Goal: Task Accomplishment & Management: Use online tool/utility

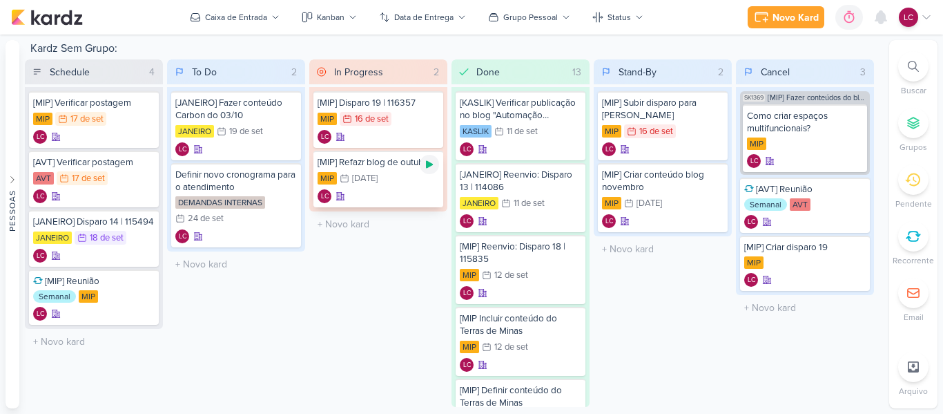
click at [428, 172] on div at bounding box center [429, 164] width 19 height 19
click at [431, 165] on icon at bounding box center [429, 164] width 7 height 7
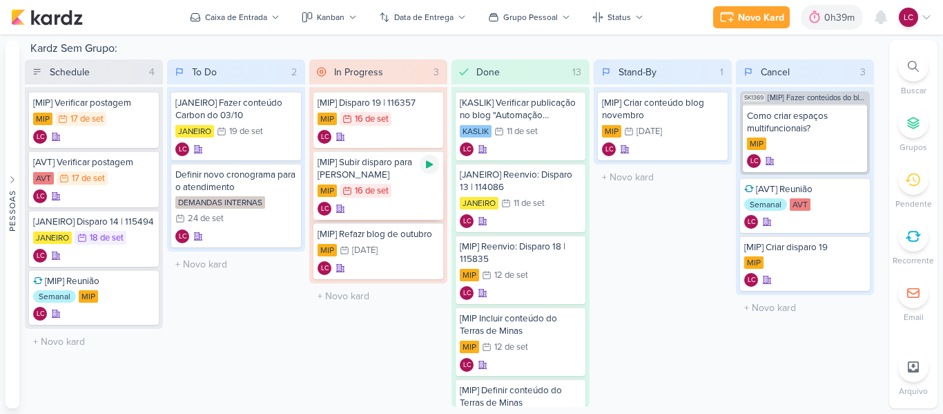
click at [422, 167] on div at bounding box center [429, 164] width 19 height 19
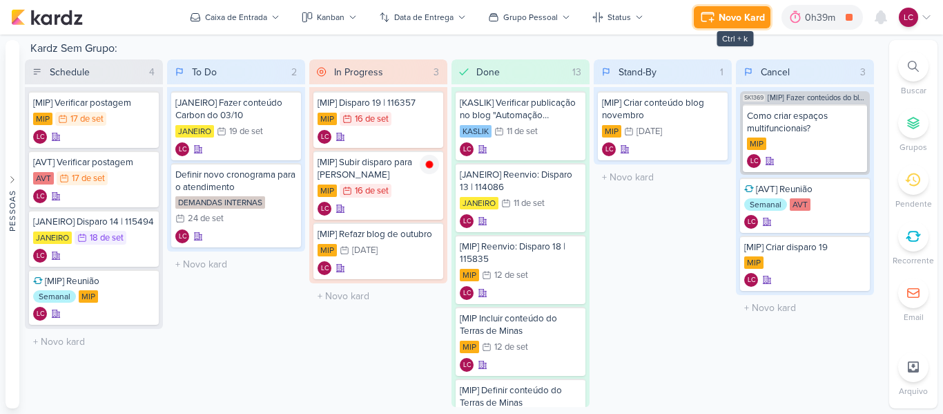
click at [747, 18] on div "Novo Kard" at bounding box center [742, 17] width 46 height 14
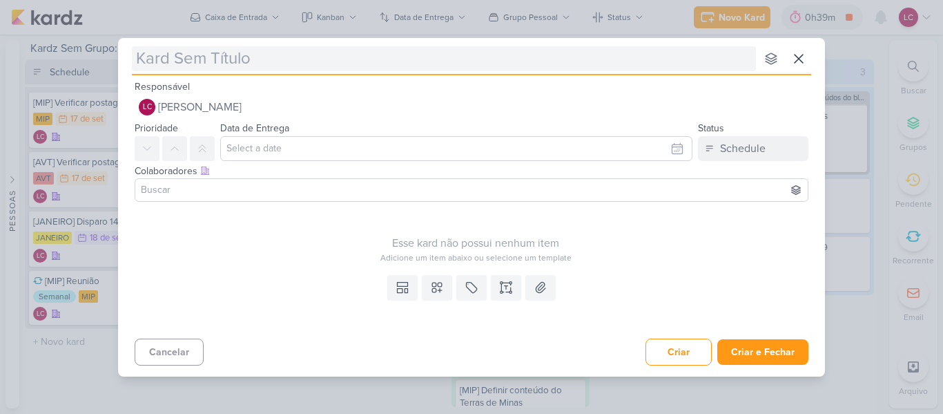
click at [186, 58] on input "text" at bounding box center [444, 58] width 624 height 25
type input "[MI"
type input "[MIP"
type input "[MIP]"
type input "[MIP] Disparo"
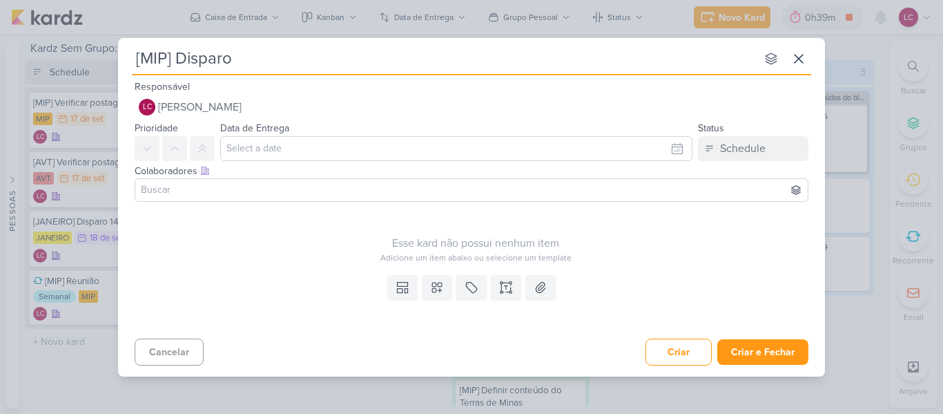
type input "[MIP] Disparo"
click at [789, 57] on button at bounding box center [798, 58] width 25 height 25
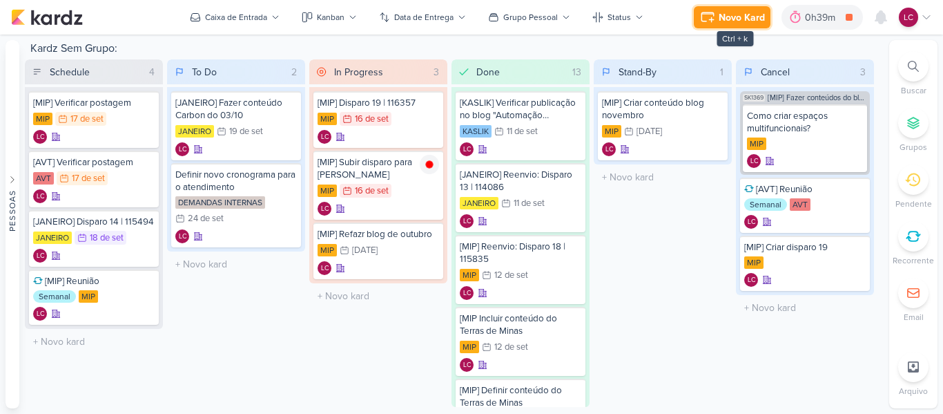
click at [751, 17] on div "Novo Kard" at bounding box center [742, 17] width 46 height 14
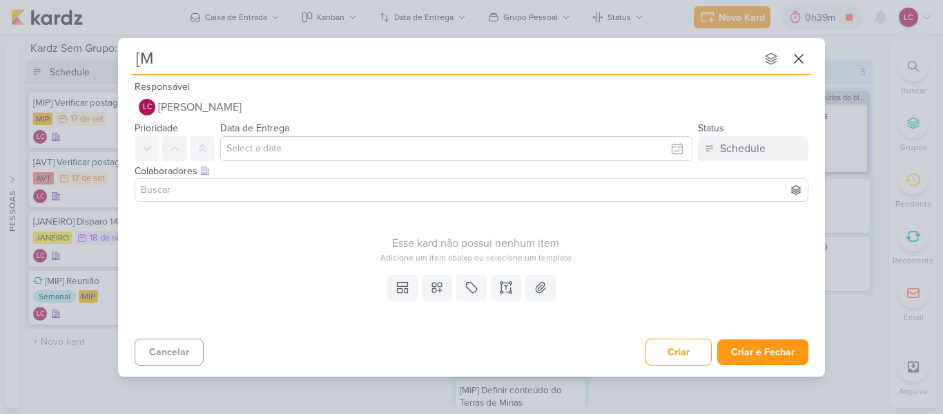
type input "[MI"
type input "[MIP"
type input "[MIP] Disparo 1"
type input "[MIP] Disparo 19"
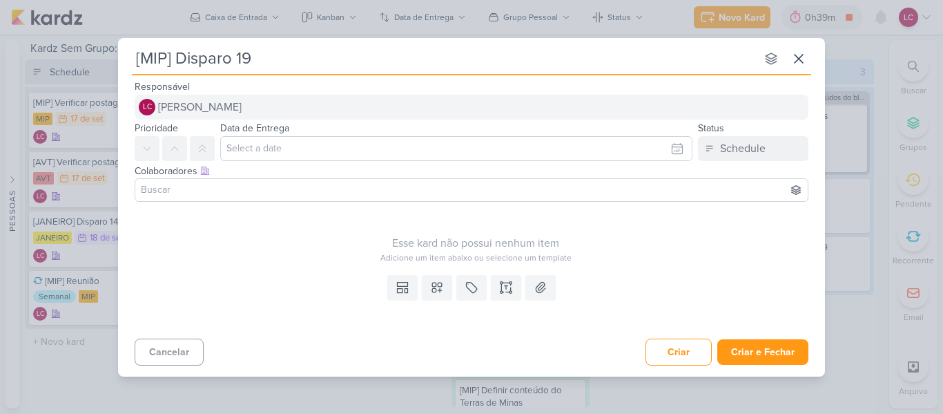
type input "[MIP] Disparo 19 |"
type input "[MIP] Disparo 19 | 17/09"
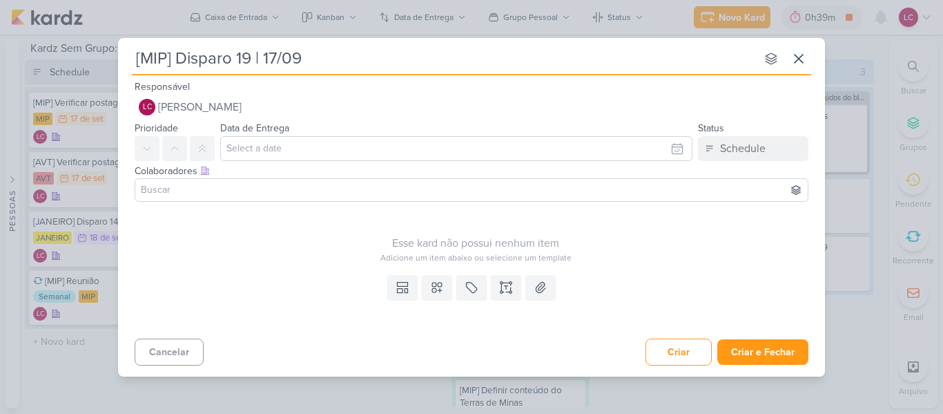
type input "[MIP] Disparo 19 | 17/09"
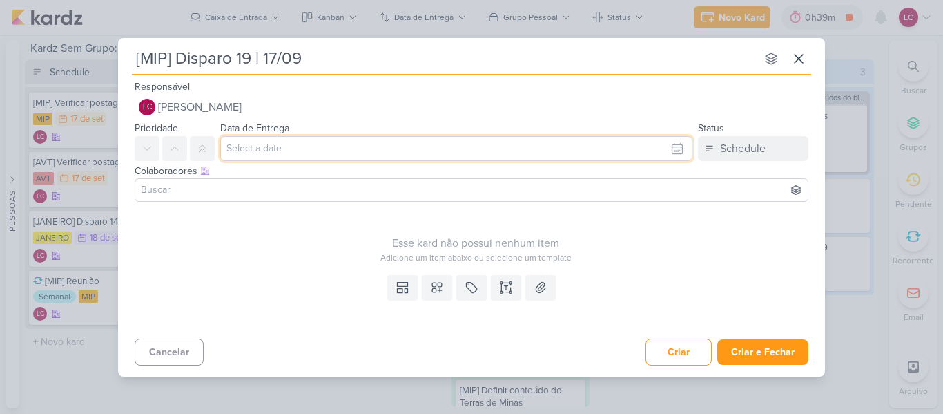
click at [359, 148] on input "text" at bounding box center [456, 148] width 472 height 25
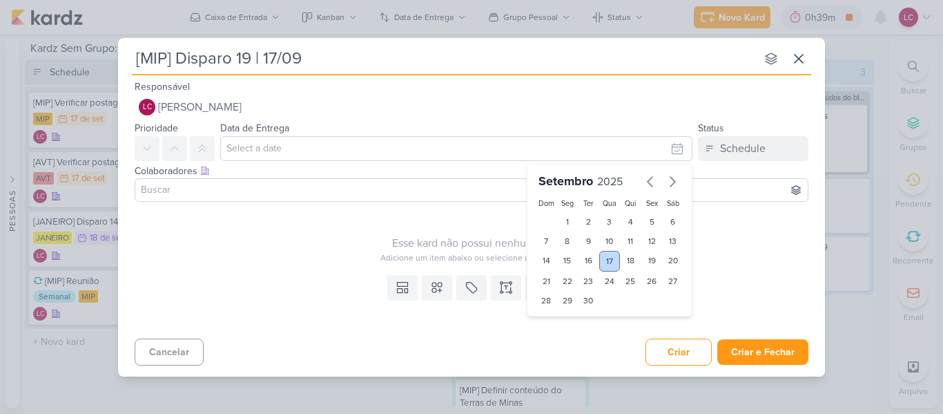
click at [608, 260] on div "17" at bounding box center [609, 261] width 21 height 21
type input "17 de setembro de 2025 às 23:59"
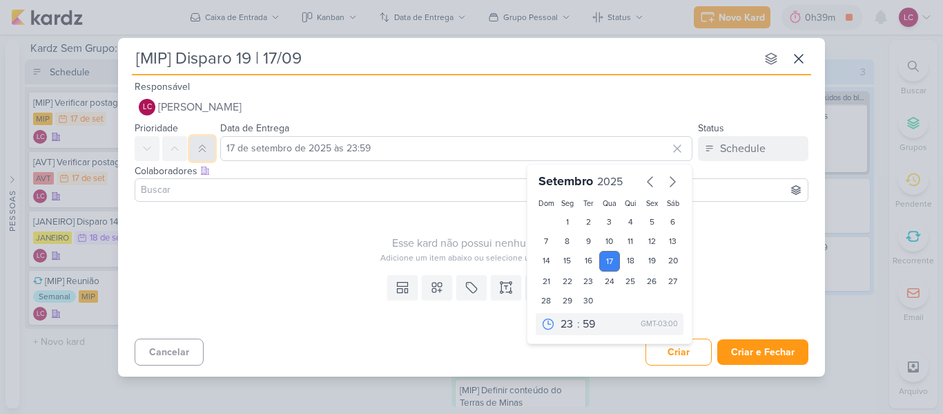
click at [202, 153] on icon at bounding box center [202, 148] width 11 height 11
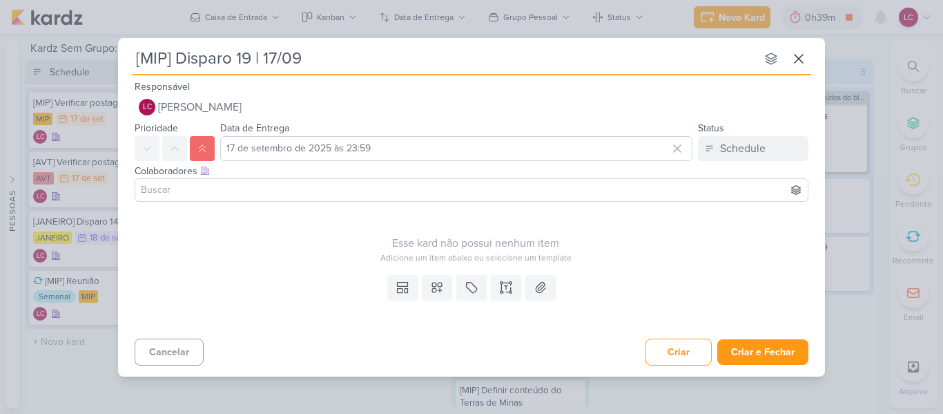
click at [272, 183] on input at bounding box center [471, 190] width 667 height 17
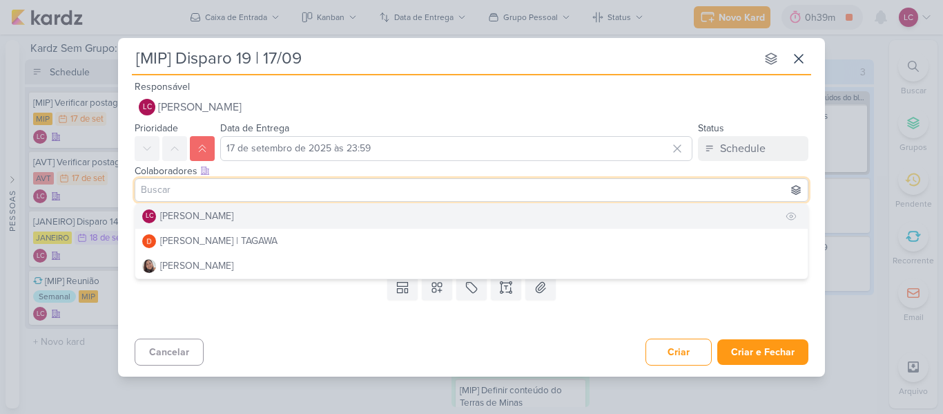
click at [198, 217] on div "[PERSON_NAME]" at bounding box center [196, 216] width 73 height 14
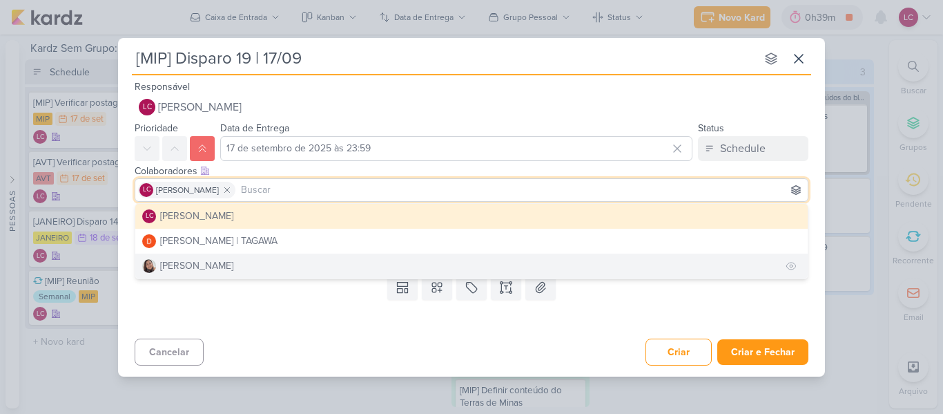
click at [224, 265] on div "[PERSON_NAME]" at bounding box center [196, 265] width 73 height 14
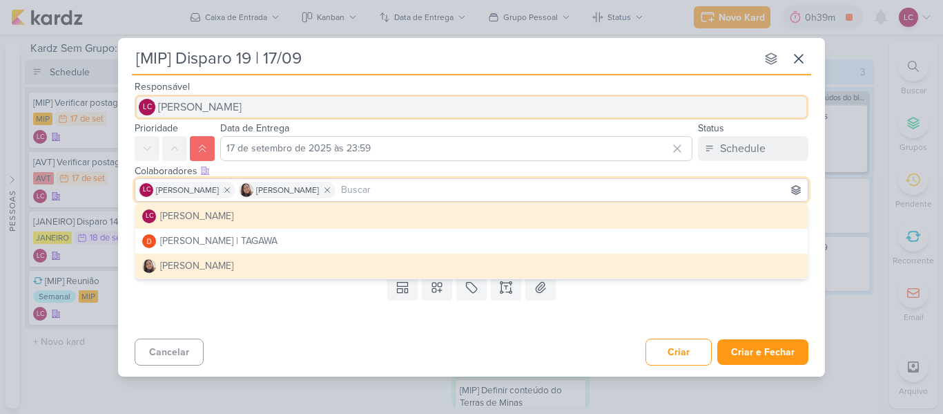
click at [195, 106] on span "[PERSON_NAME]" at bounding box center [200, 107] width 84 height 17
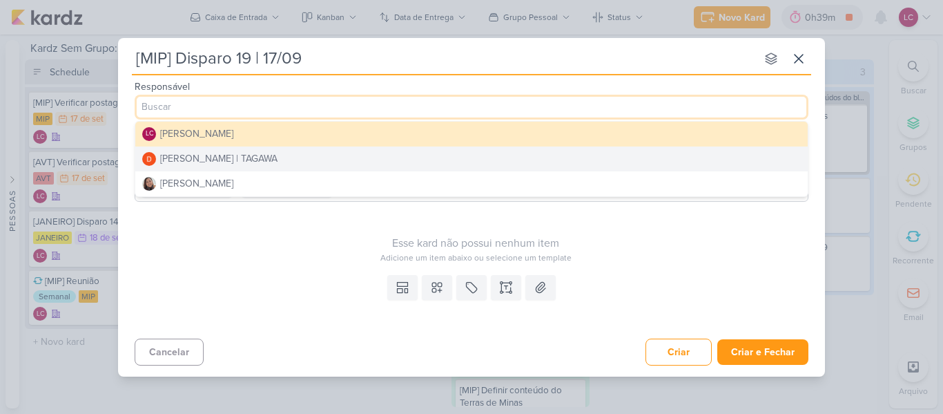
click at [229, 159] on div "[PERSON_NAME] | TAGAWA" at bounding box center [218, 158] width 117 height 14
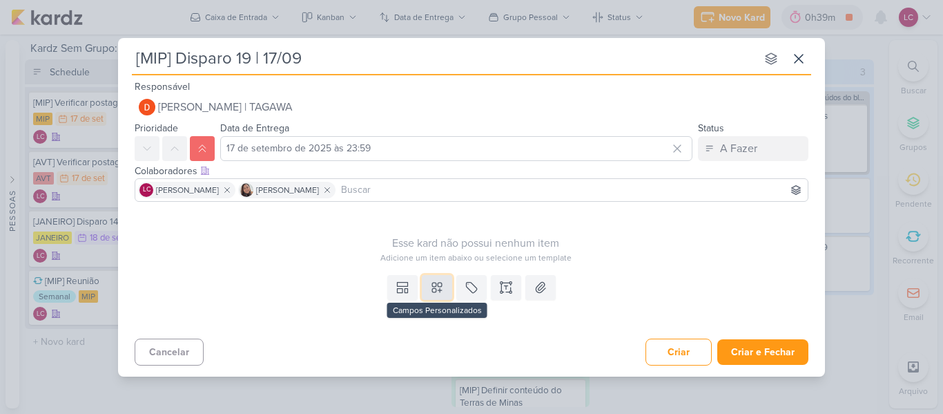
click at [438, 290] on icon at bounding box center [437, 287] width 10 height 10
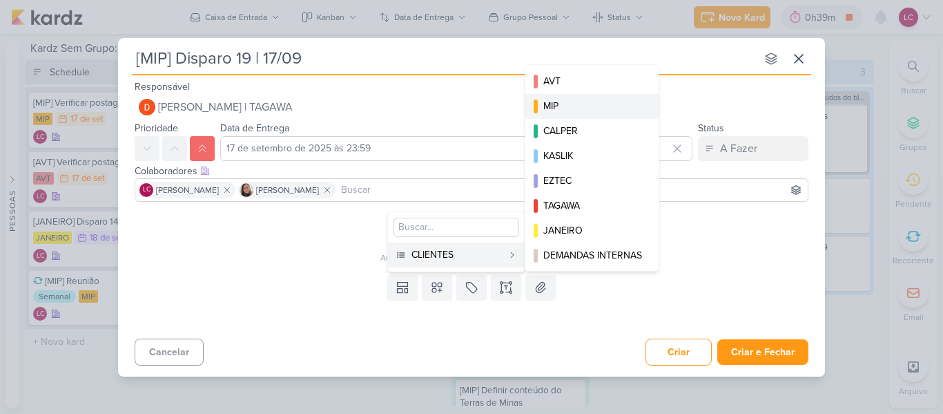
click at [584, 104] on div "MIP" at bounding box center [592, 106] width 99 height 14
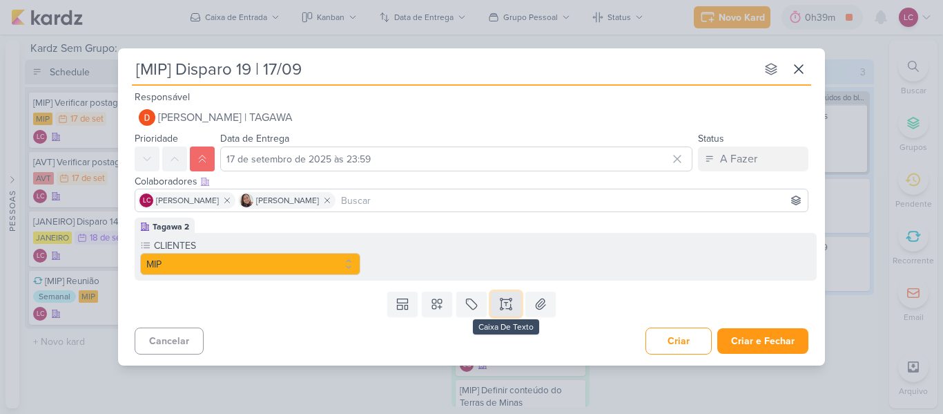
click at [503, 296] on button at bounding box center [506, 303] width 30 height 25
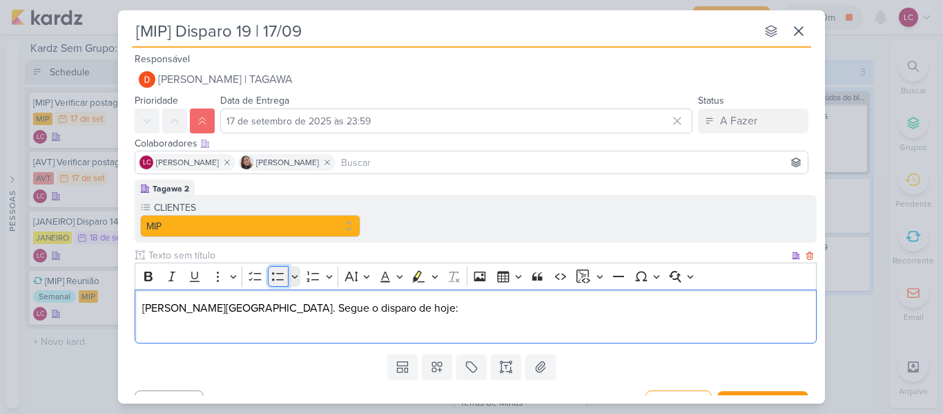
click at [282, 285] on button "Bulleted List" at bounding box center [278, 276] width 21 height 21
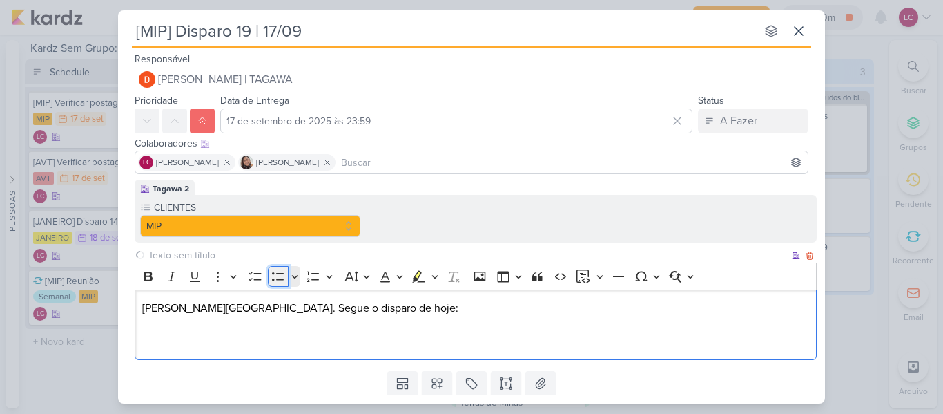
click at [282, 285] on button "Bulleted List" at bounding box center [278, 276] width 21 height 21
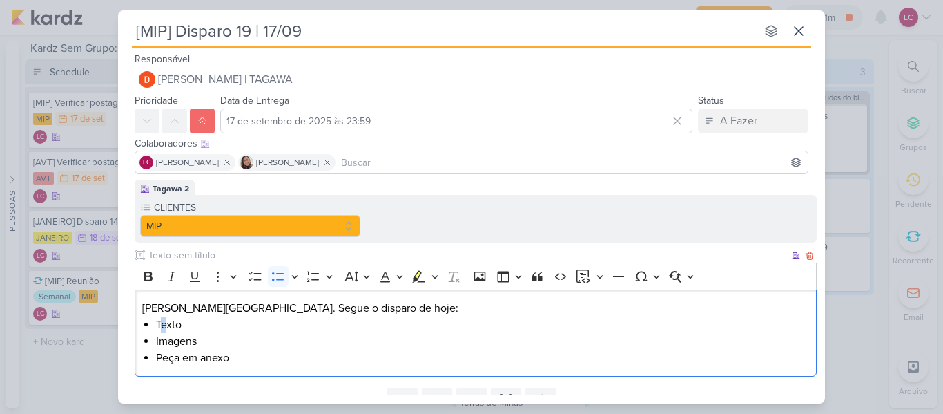
click at [163, 326] on li "Texto" at bounding box center [483, 324] width 654 height 17
click at [166, 325] on li "Texto" at bounding box center [483, 324] width 654 height 17
type input "[URL][DOMAIN_NAME]"
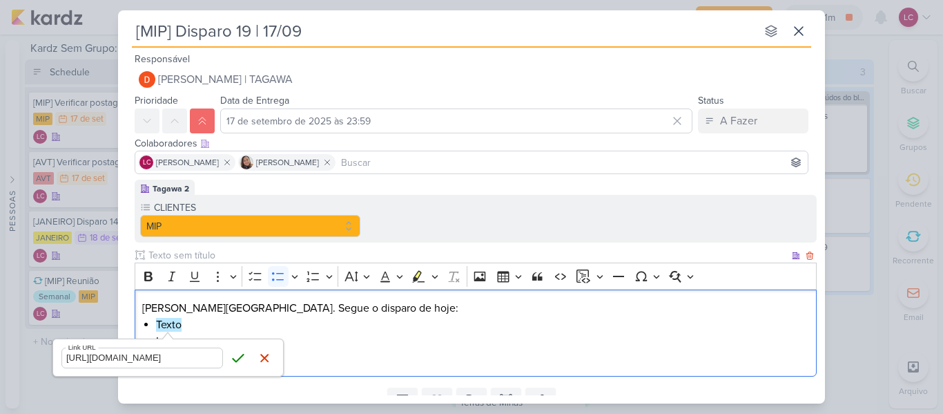
scroll to position [0, 294]
click button "Save" at bounding box center [238, 357] width 21 height 21
click at [240, 323] on li "Texto" at bounding box center [483, 324] width 654 height 17
click at [238, 361] on li "Peça em anexo" at bounding box center [483, 357] width 654 height 17
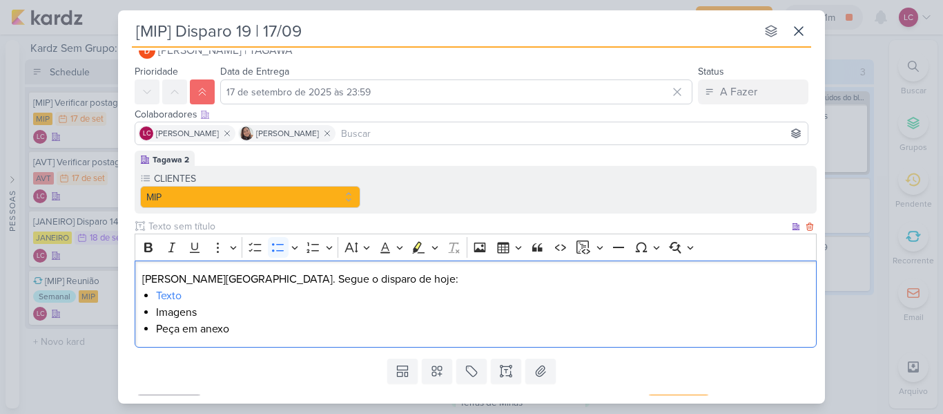
scroll to position [58, 0]
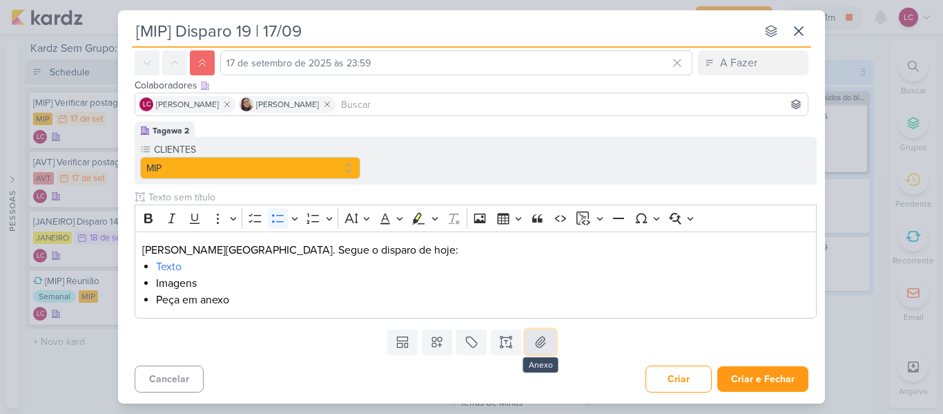
click at [545, 350] on button at bounding box center [540, 341] width 30 height 25
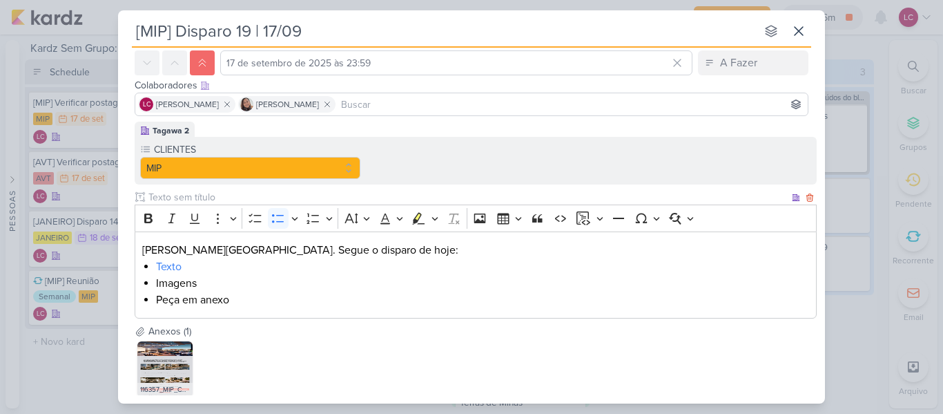
click at [178, 284] on li "Imagens" at bounding box center [483, 283] width 654 height 17
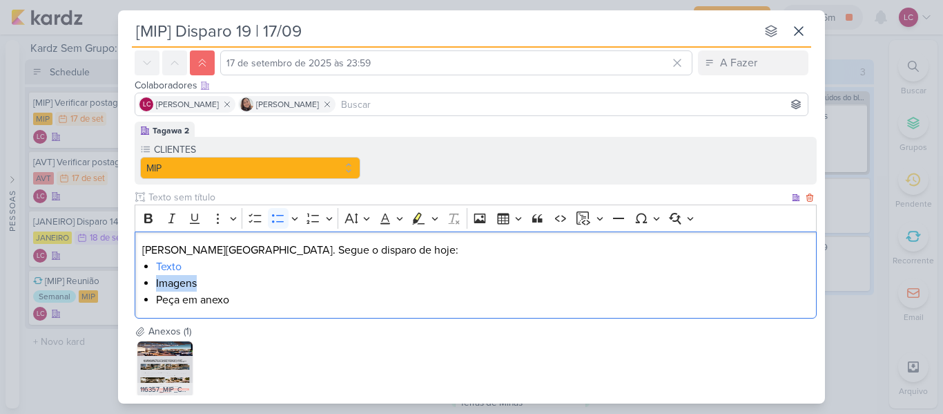
click at [178, 284] on li "Imagens" at bounding box center [483, 283] width 654 height 17
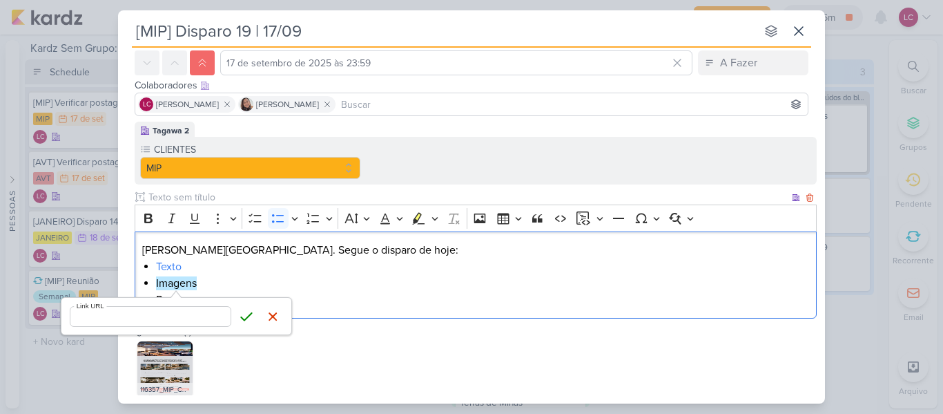
type input "[URL][DOMAIN_NAME]"
click button "Save" at bounding box center [246, 316] width 21 height 21
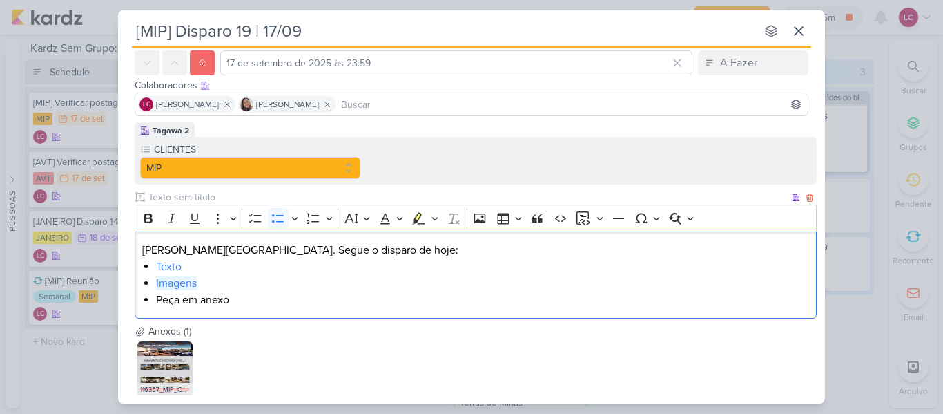
click at [419, 289] on li "Imagens" at bounding box center [483, 283] width 654 height 17
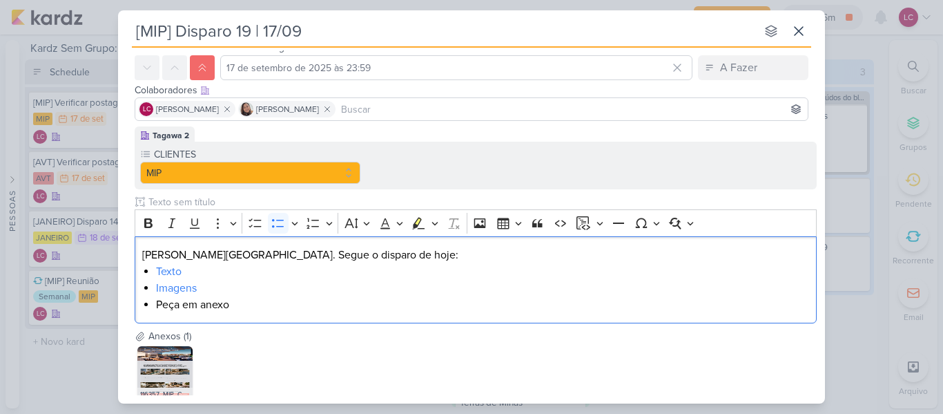
scroll to position [139, 0]
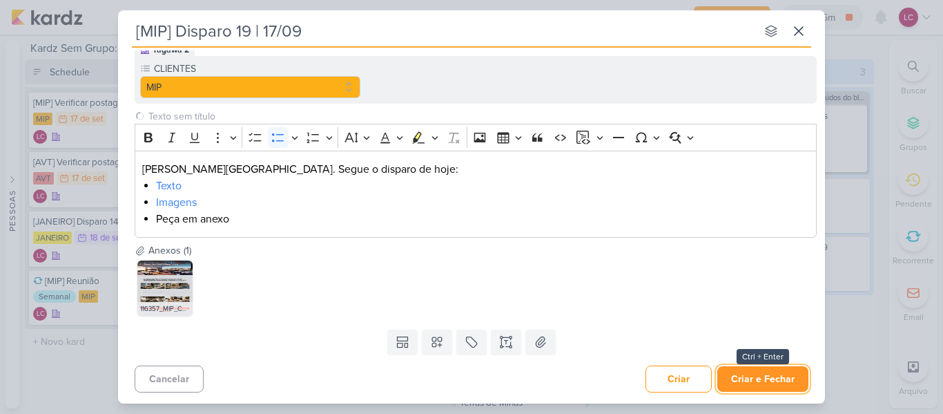
click at [777, 380] on button "Criar e Fechar" at bounding box center [762, 379] width 91 height 26
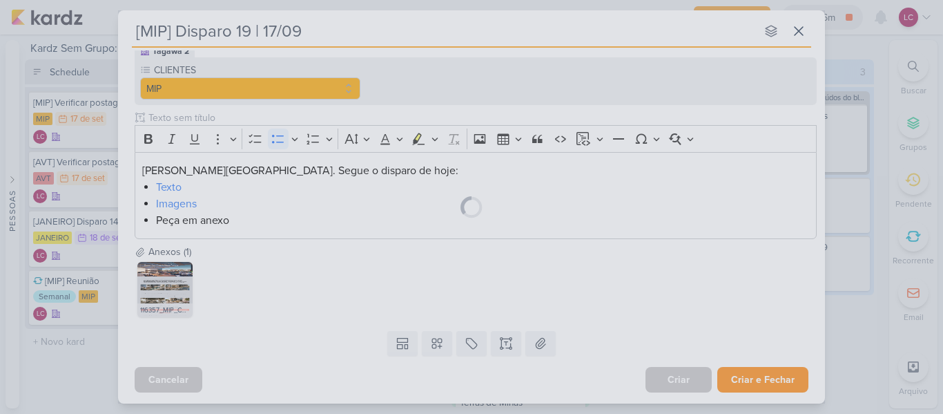
scroll to position [137, 0]
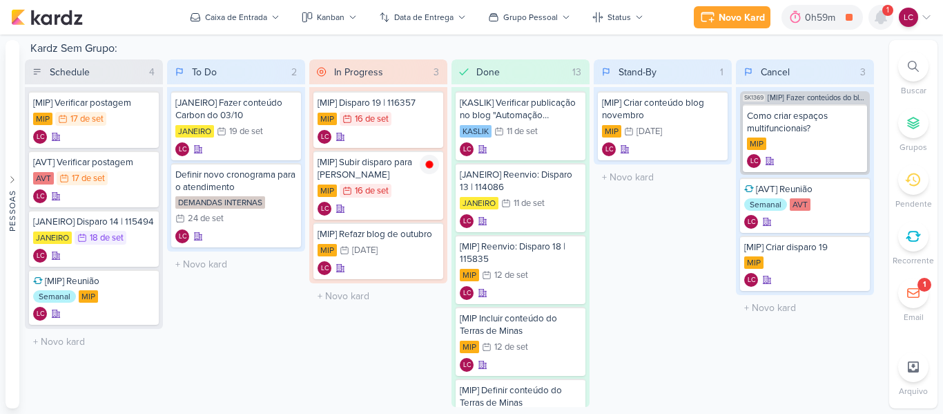
click at [882, 22] on icon at bounding box center [881, 17] width 11 height 12
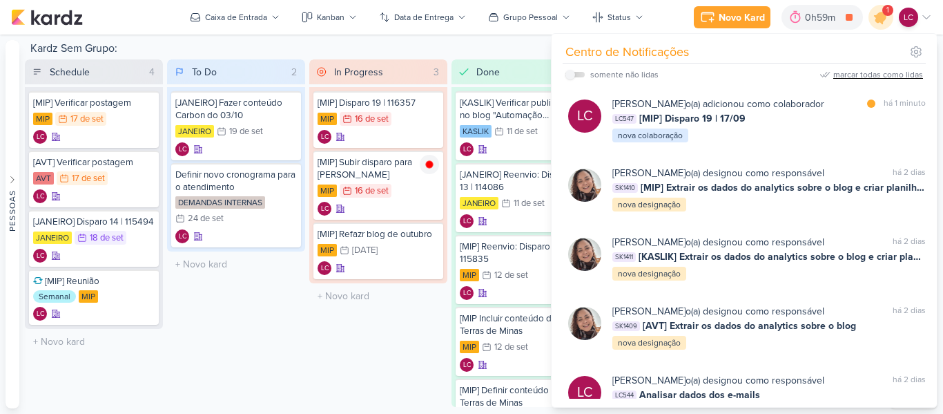
click at [849, 70] on div "marcar todas como lidas" at bounding box center [878, 74] width 90 height 12
click at [929, 21] on icon at bounding box center [926, 17] width 11 height 11
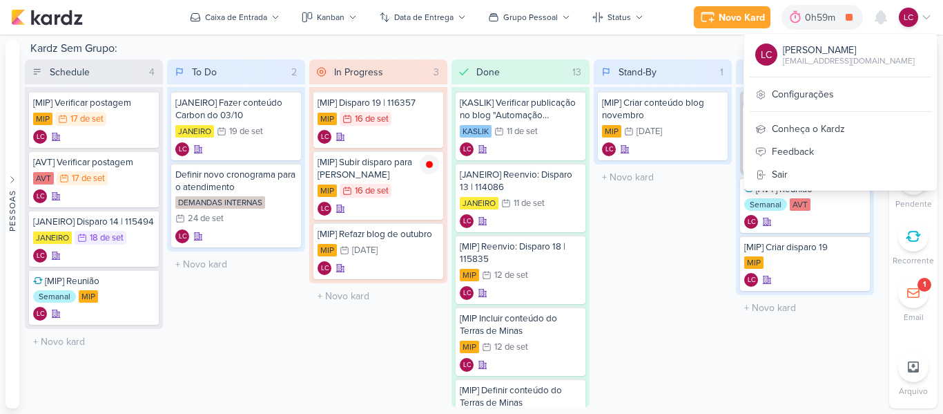
click at [814, 82] on div "LC Laís Costa lais.costa@tagawa-mail.com.br Configurações Conheça o Kardz Feedb…" at bounding box center [841, 111] width 194 height 157
click at [808, 86] on link "Configurações" at bounding box center [840, 94] width 193 height 23
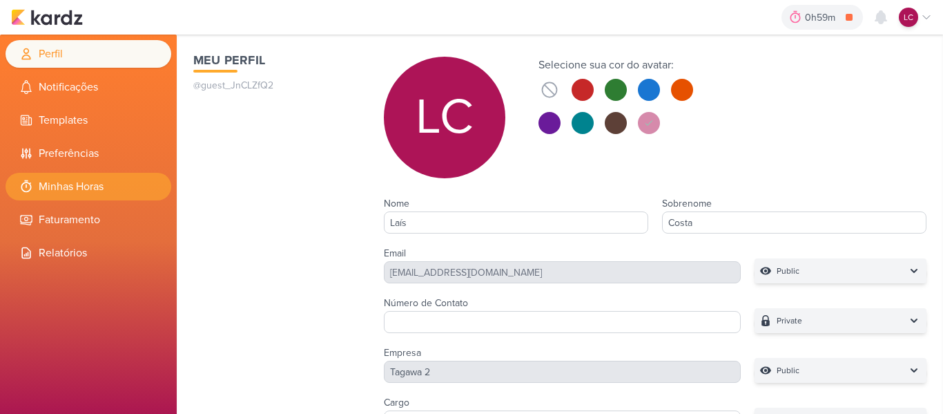
click at [65, 184] on li "Minhas Horas" at bounding box center [89, 187] width 166 height 28
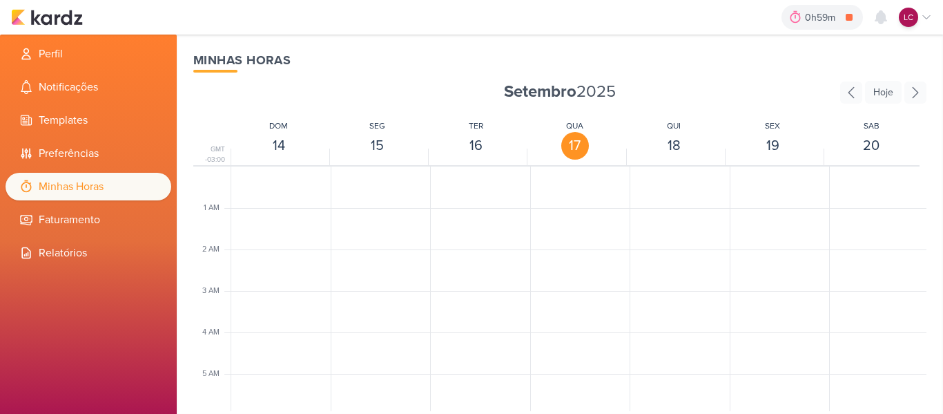
scroll to position [326, 0]
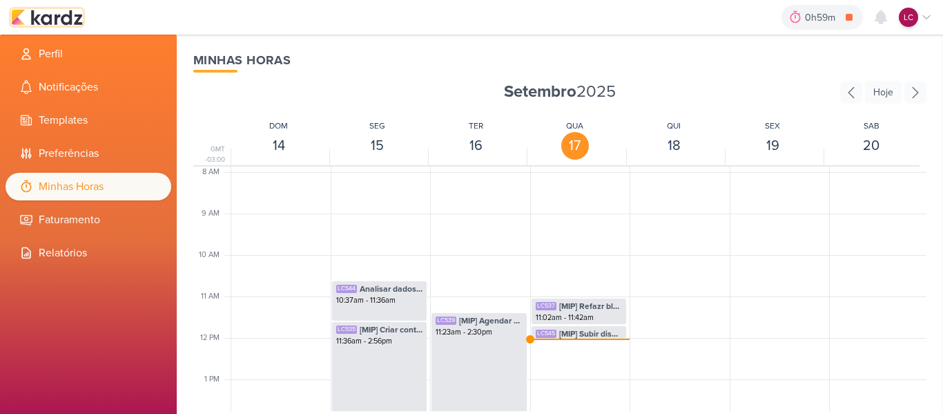
click at [66, 19] on img at bounding box center [47, 17] width 72 height 17
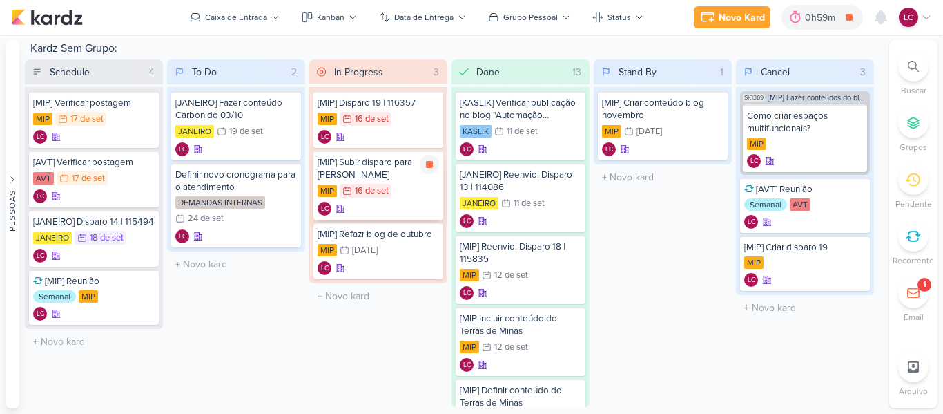
click at [431, 162] on icon at bounding box center [429, 164] width 7 height 7
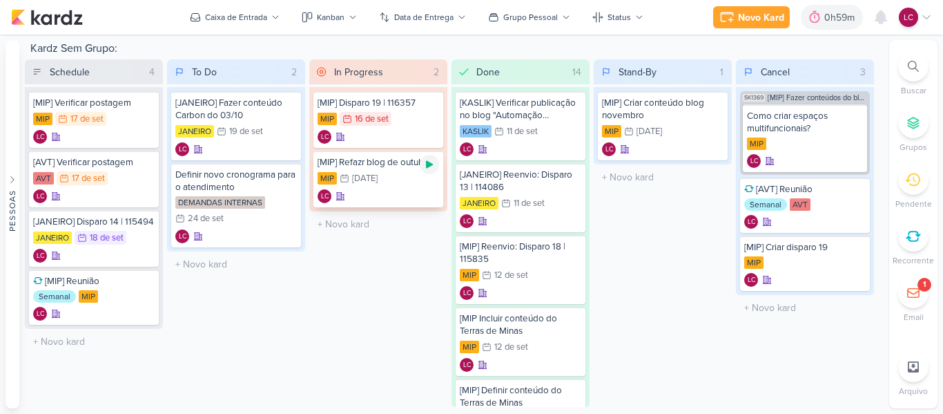
click at [432, 166] on icon at bounding box center [429, 164] width 11 height 11
